Goal: Information Seeking & Learning: Learn about a topic

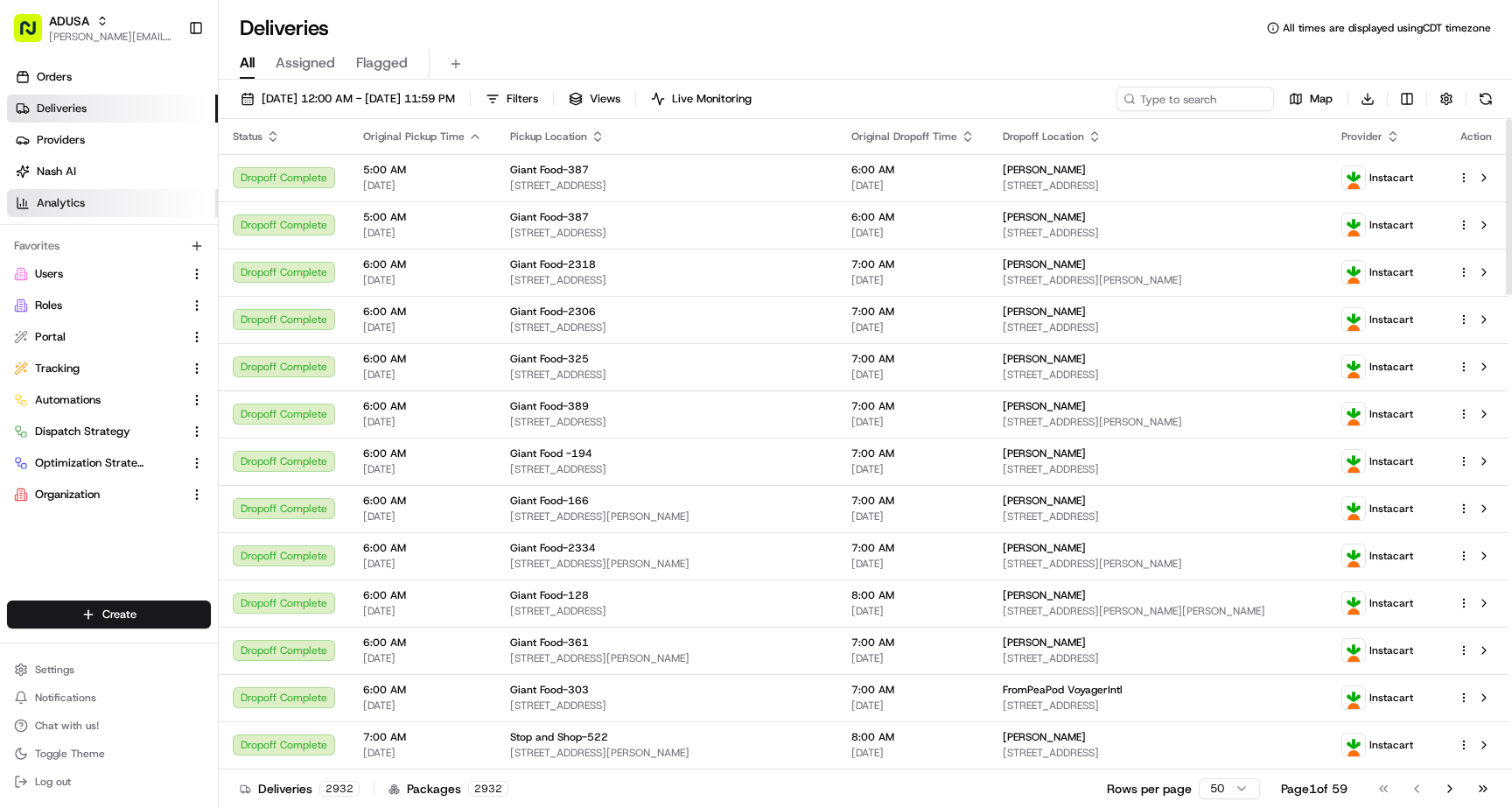
click at [88, 206] on link "Analytics" at bounding box center [112, 203] width 211 height 28
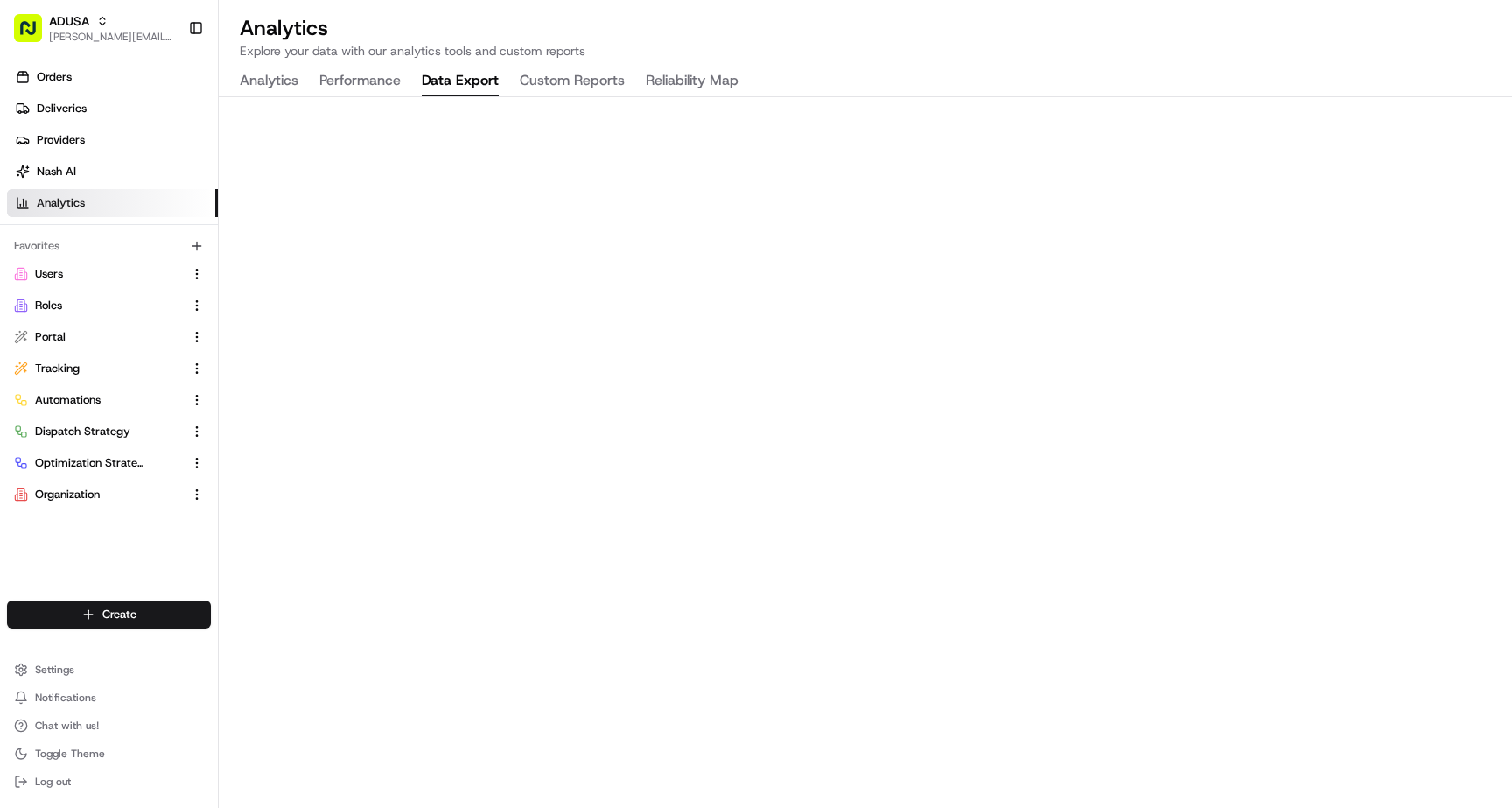
click at [464, 81] on button "Data Export" at bounding box center [461, 81] width 77 height 29
click at [363, 71] on button "Performance" at bounding box center [360, 81] width 81 height 29
